Goal: Information Seeking & Learning: Learn about a topic

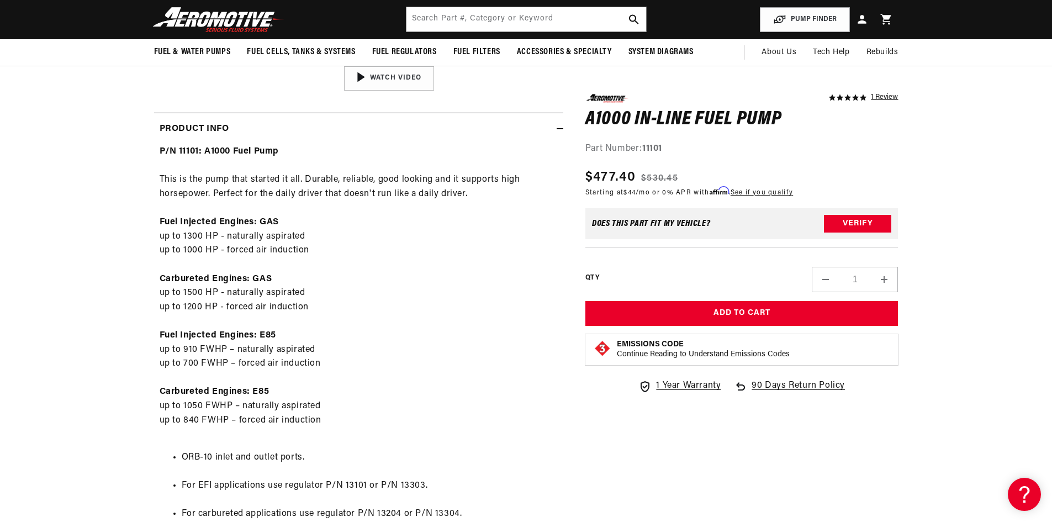
scroll to position [386, 0]
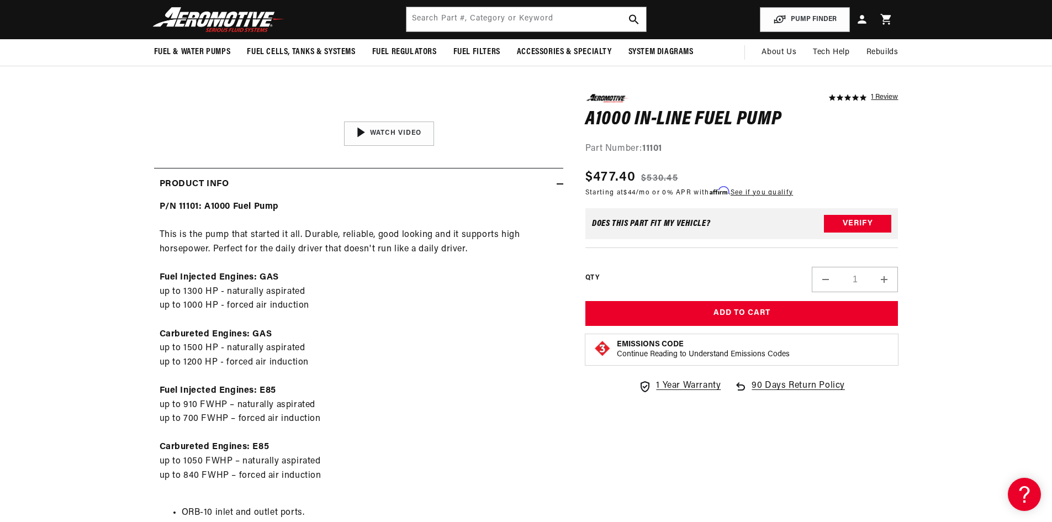
click at [388, 408] on div "P/N 11101: A1000 Fuel Pump This is the pump that started it all. Durable, relia…" at bounding box center [358, 473] width 409 height 546
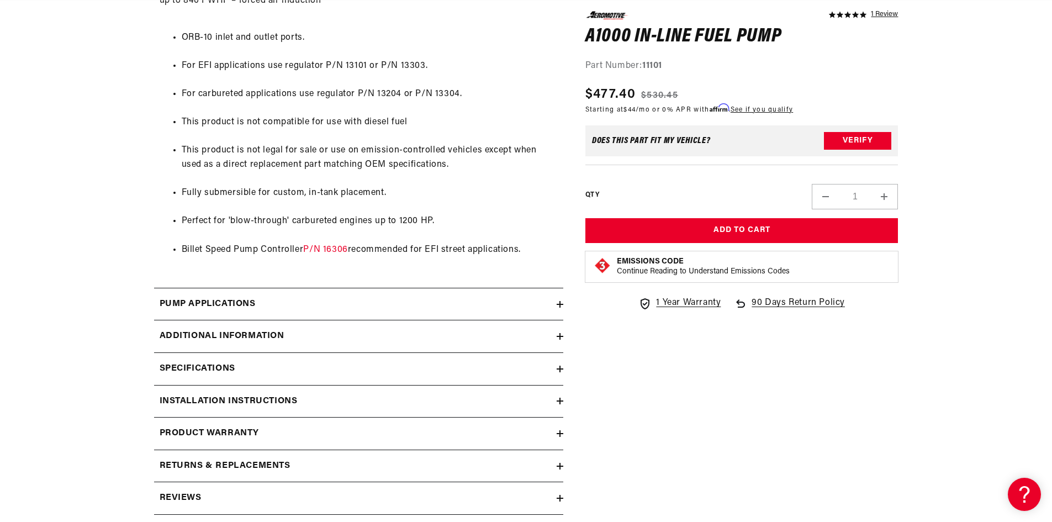
scroll to position [883, 0]
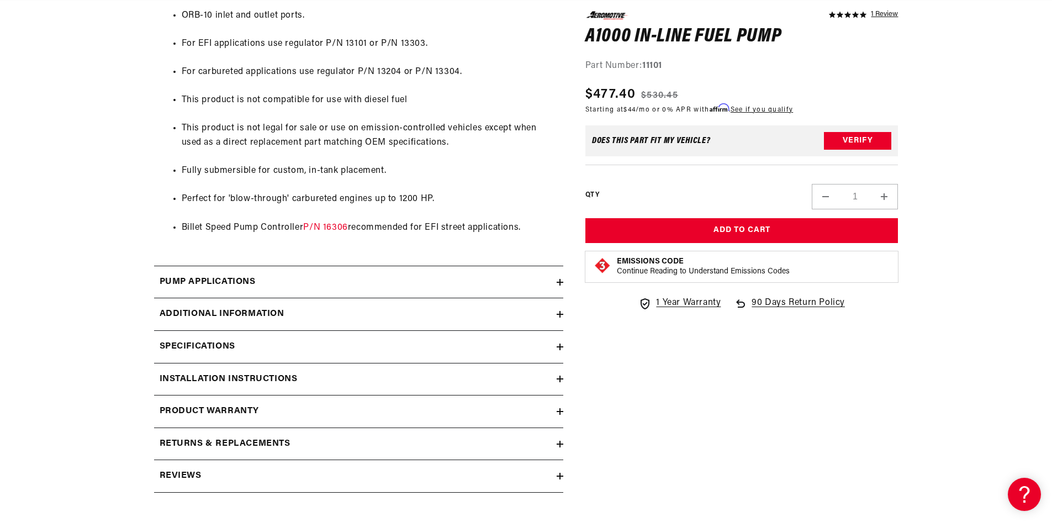
click at [343, 333] on summary "Specifications" at bounding box center [358, 347] width 409 height 32
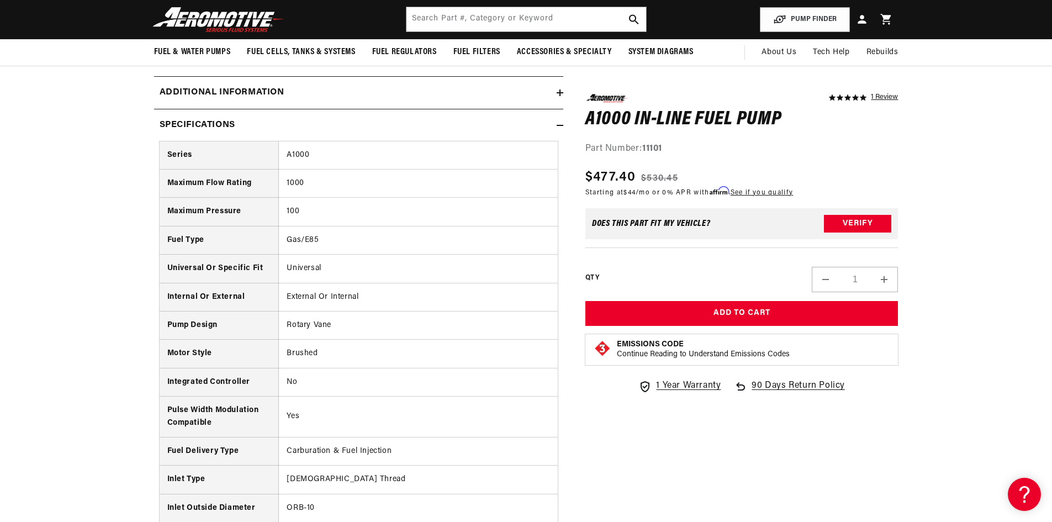
scroll to position [1104, 0]
drag, startPoint x: 323, startPoint y: 185, endPoint x: 286, endPoint y: 182, distance: 37.2
click at [286, 182] on td "1000" at bounding box center [418, 184] width 279 height 28
copy td "1000"
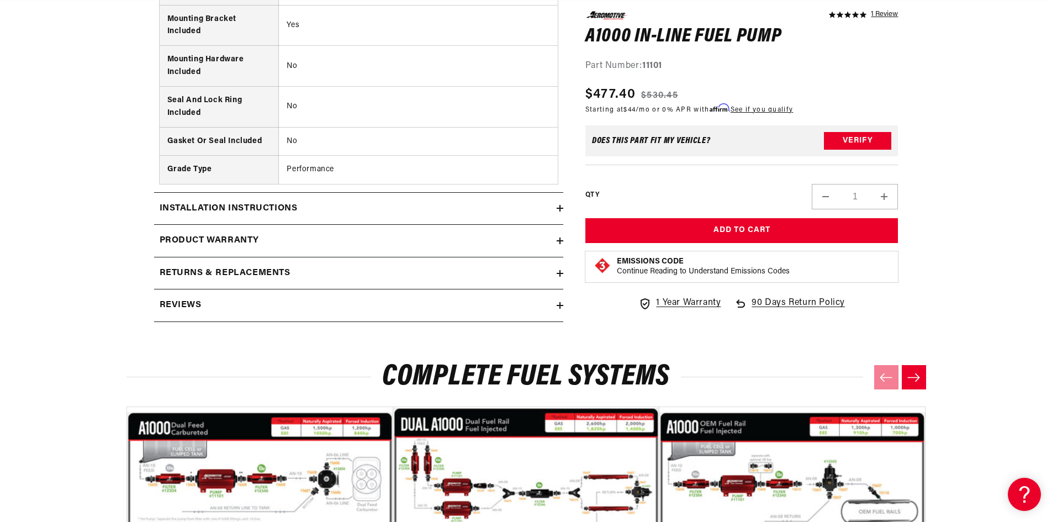
scroll to position [2042, 0]
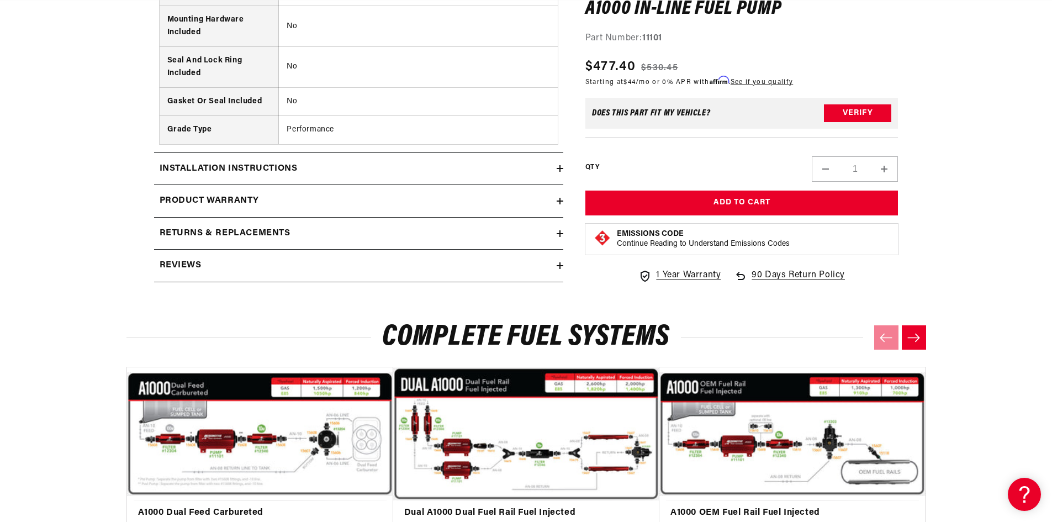
click at [367, 164] on div "Installation Instructions" at bounding box center [355, 169] width 402 height 14
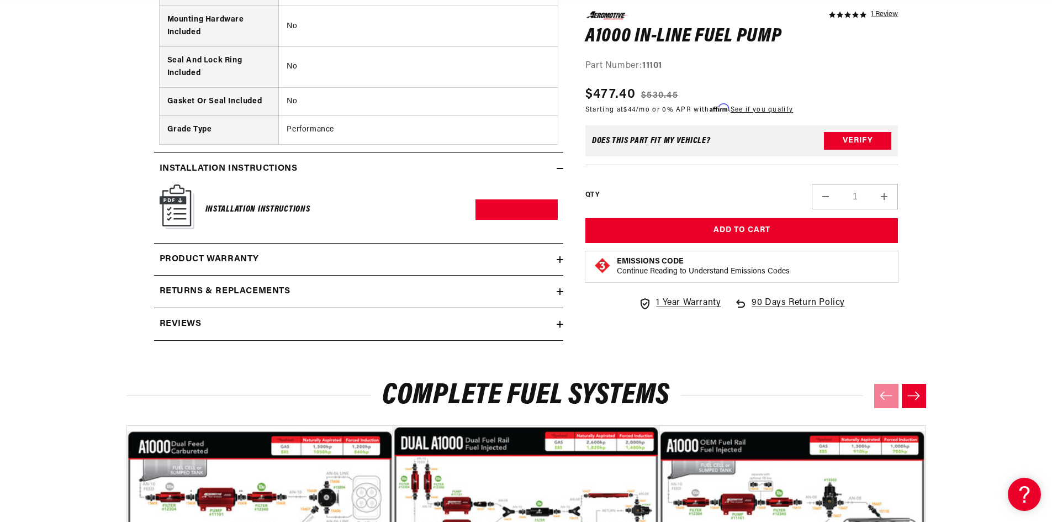
scroll to position [0, 1252]
click at [341, 252] on div "Product warranty" at bounding box center [355, 259] width 402 height 14
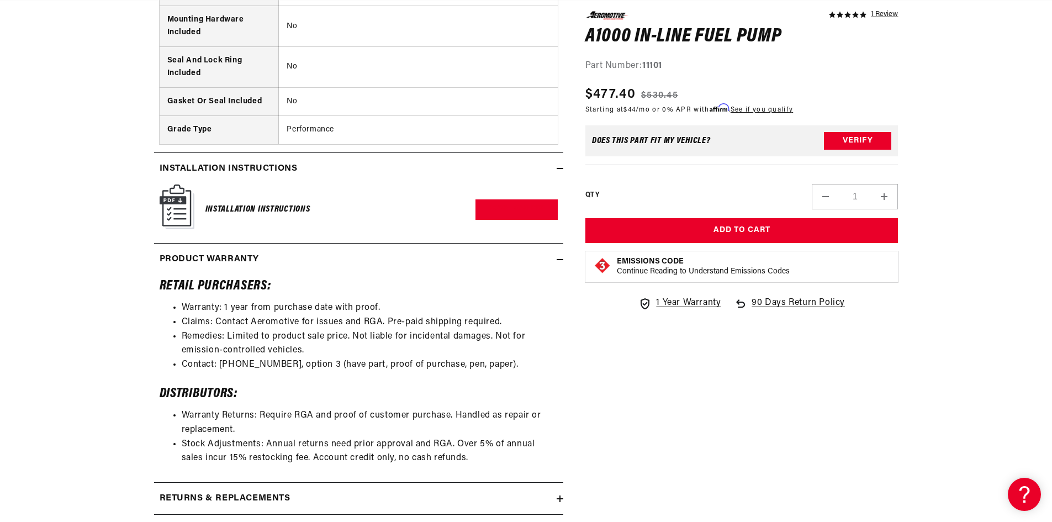
click at [561, 259] on icon at bounding box center [559, 259] width 7 height 0
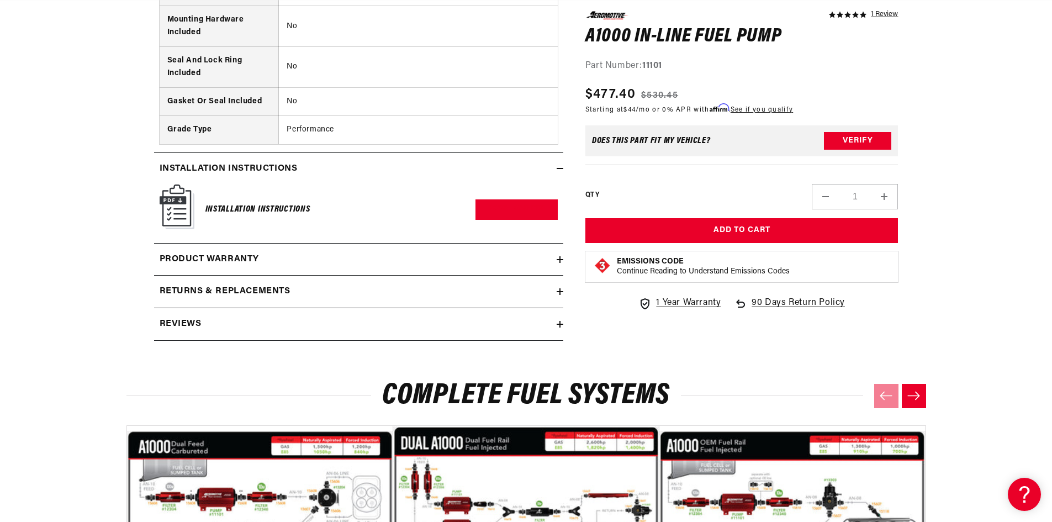
click at [559, 307] on summary "Returns & replacements" at bounding box center [358, 291] width 409 height 32
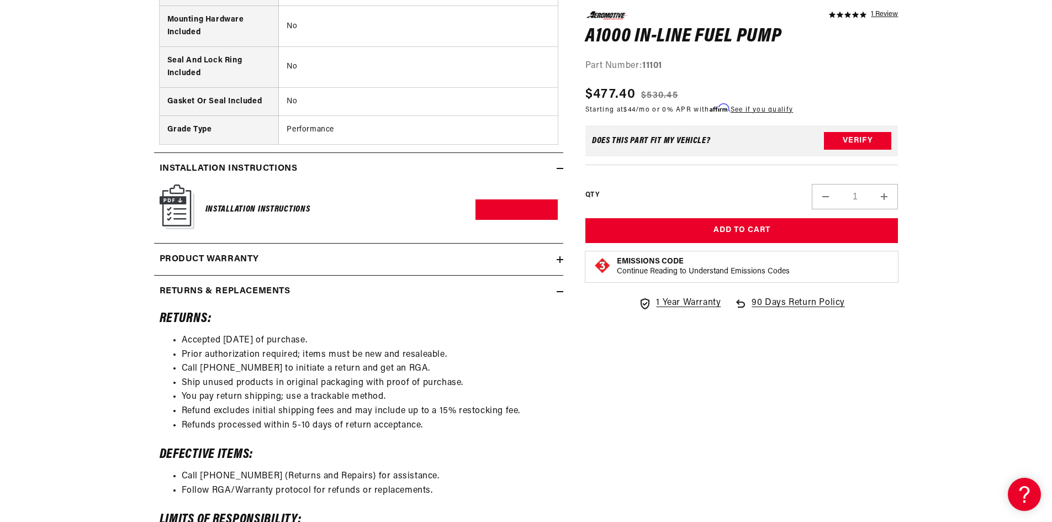
click at [559, 304] on summary "Returns & replacements" at bounding box center [358, 291] width 409 height 32
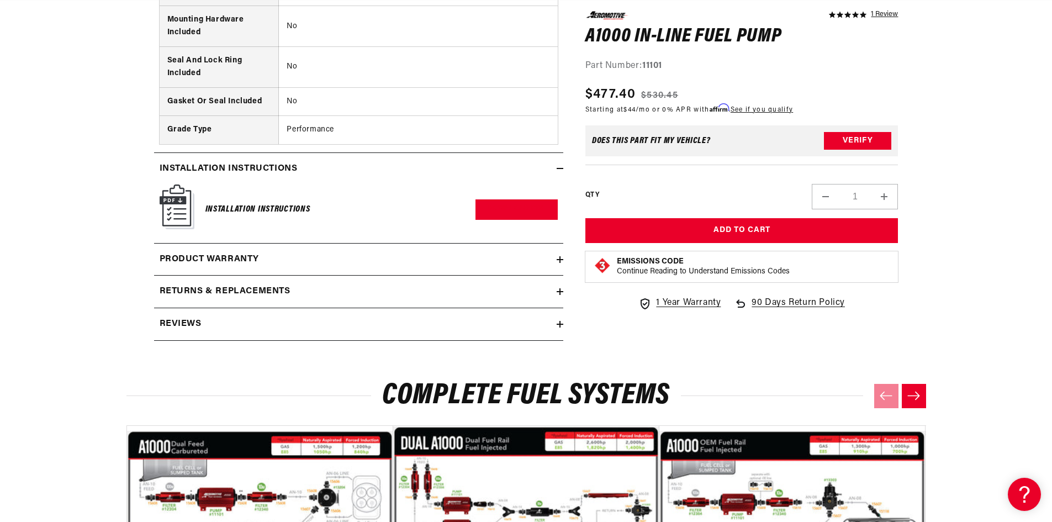
click at [560, 329] on summary "Reviews" at bounding box center [358, 324] width 409 height 32
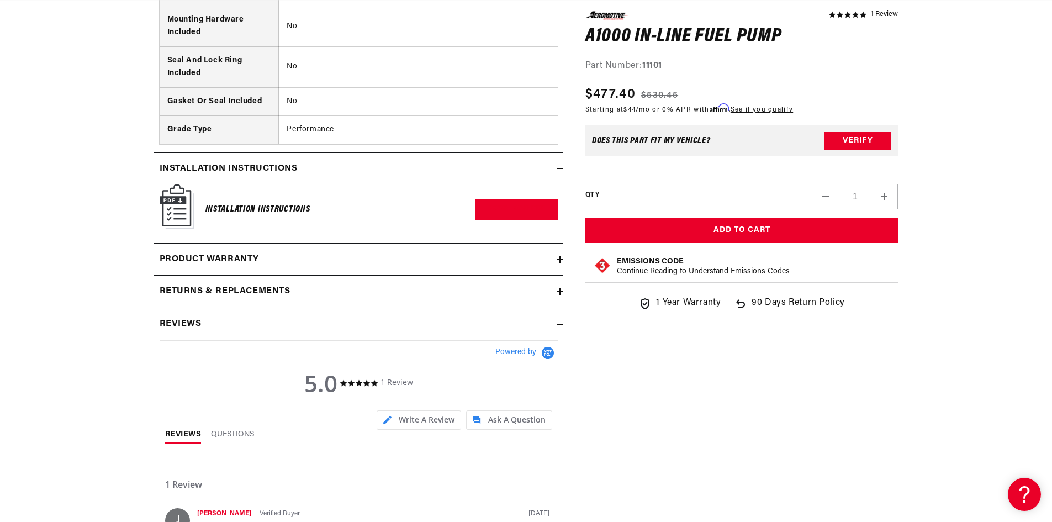
click at [560, 329] on summary "Reviews" at bounding box center [358, 324] width 409 height 32
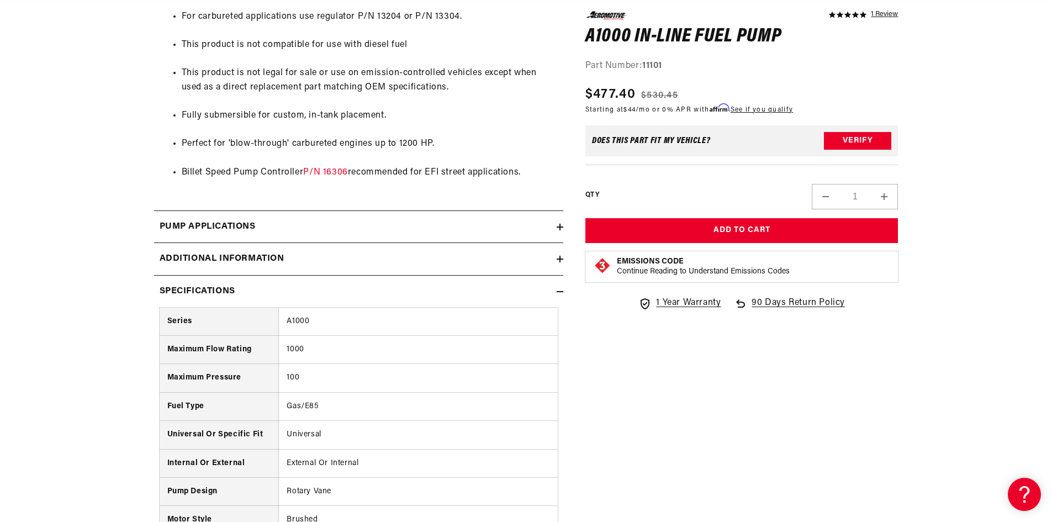
click at [559, 290] on icon at bounding box center [559, 291] width 7 height 7
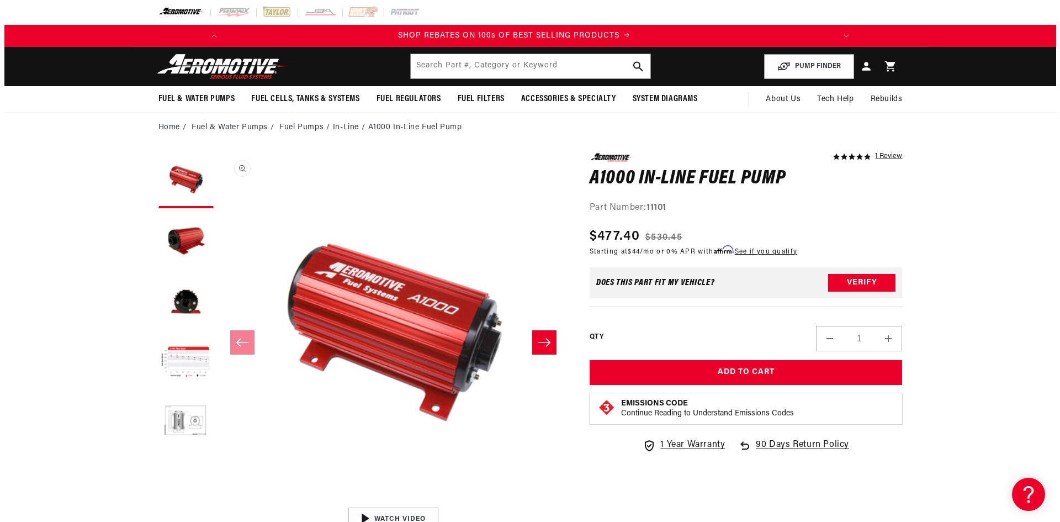
scroll to position [0, 0]
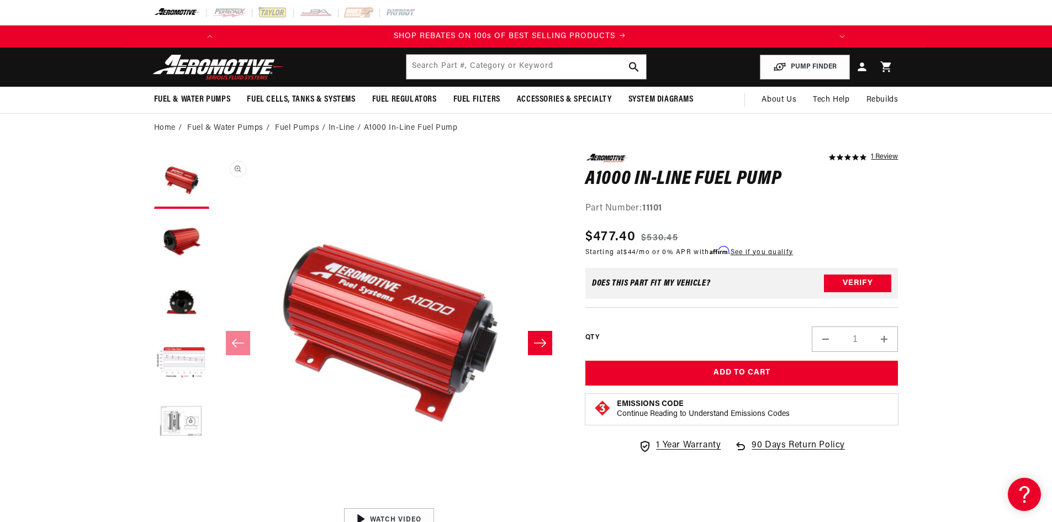
click at [215, 502] on button "Open media 1 in modal" at bounding box center [215, 502] width 0 height 0
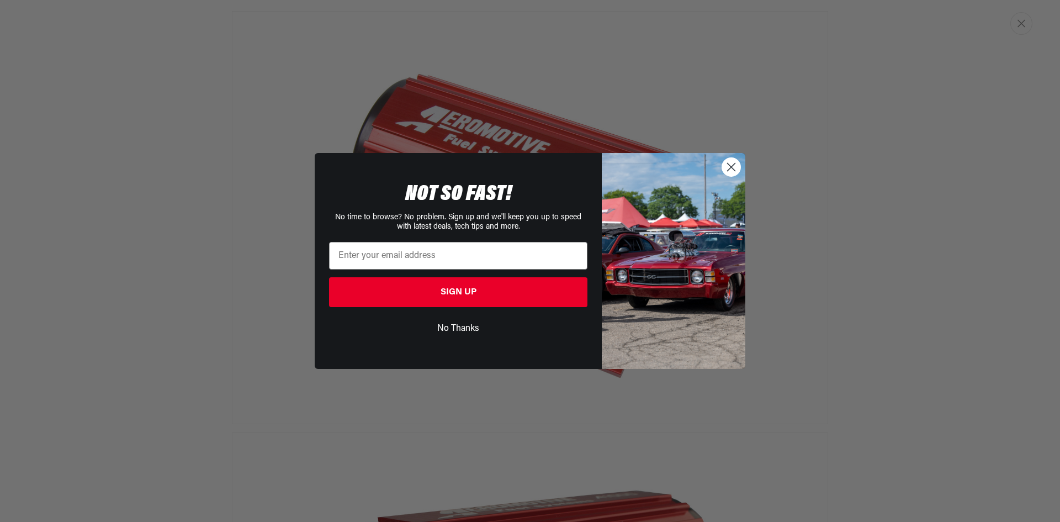
scroll to position [0, 1252]
click at [736, 167] on circle "Close dialog" at bounding box center [731, 167] width 18 height 18
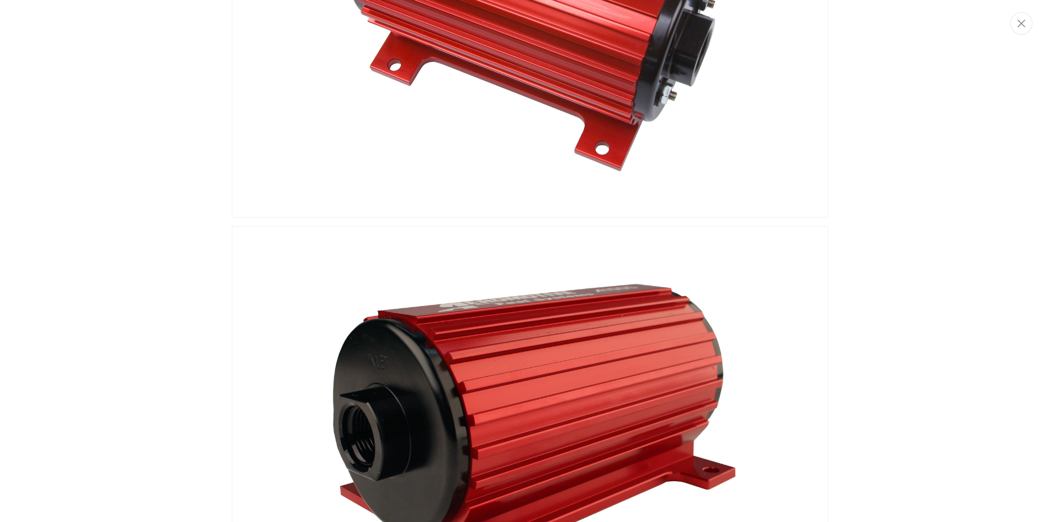
scroll to position [607, 0]
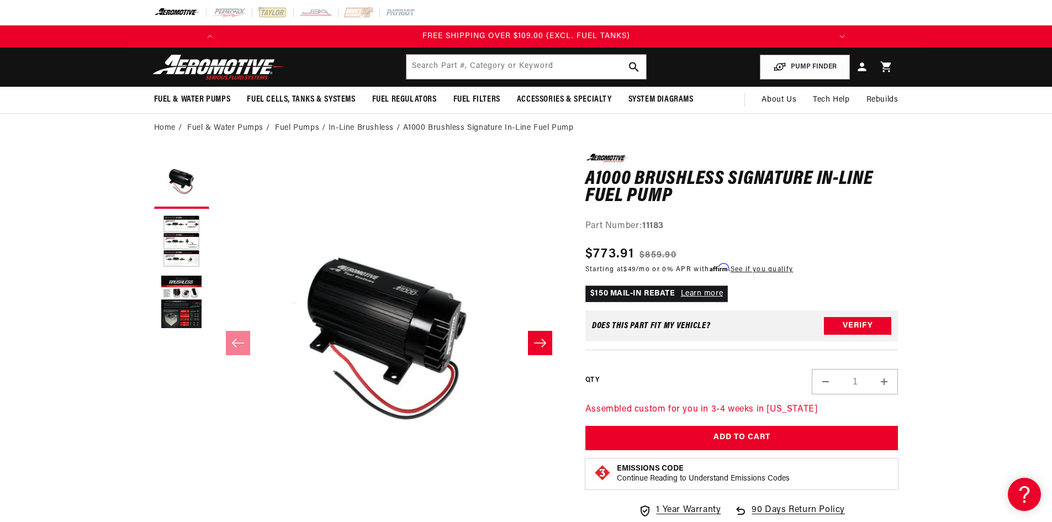
scroll to position [0, 1252]
